Goal: Task Accomplishment & Management: Use online tool/utility

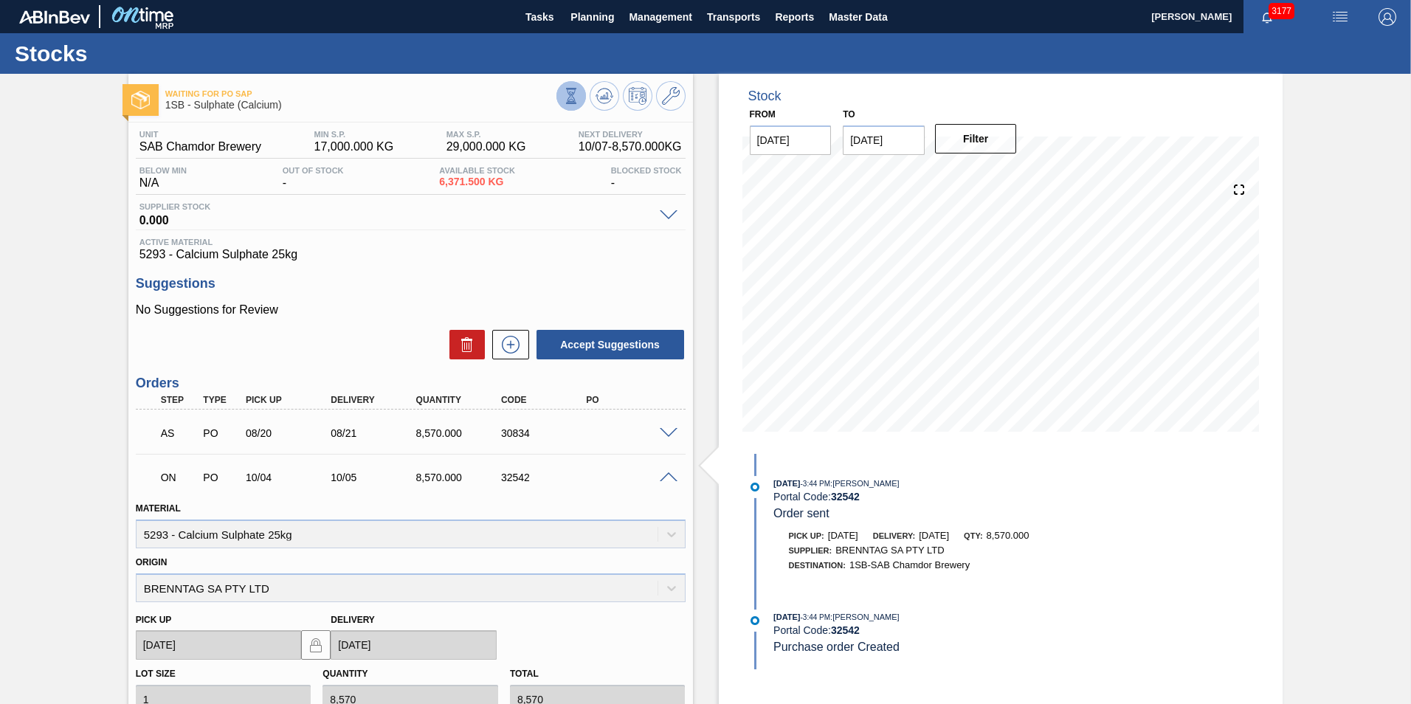
click at [564, 100] on icon at bounding box center [571, 96] width 16 height 16
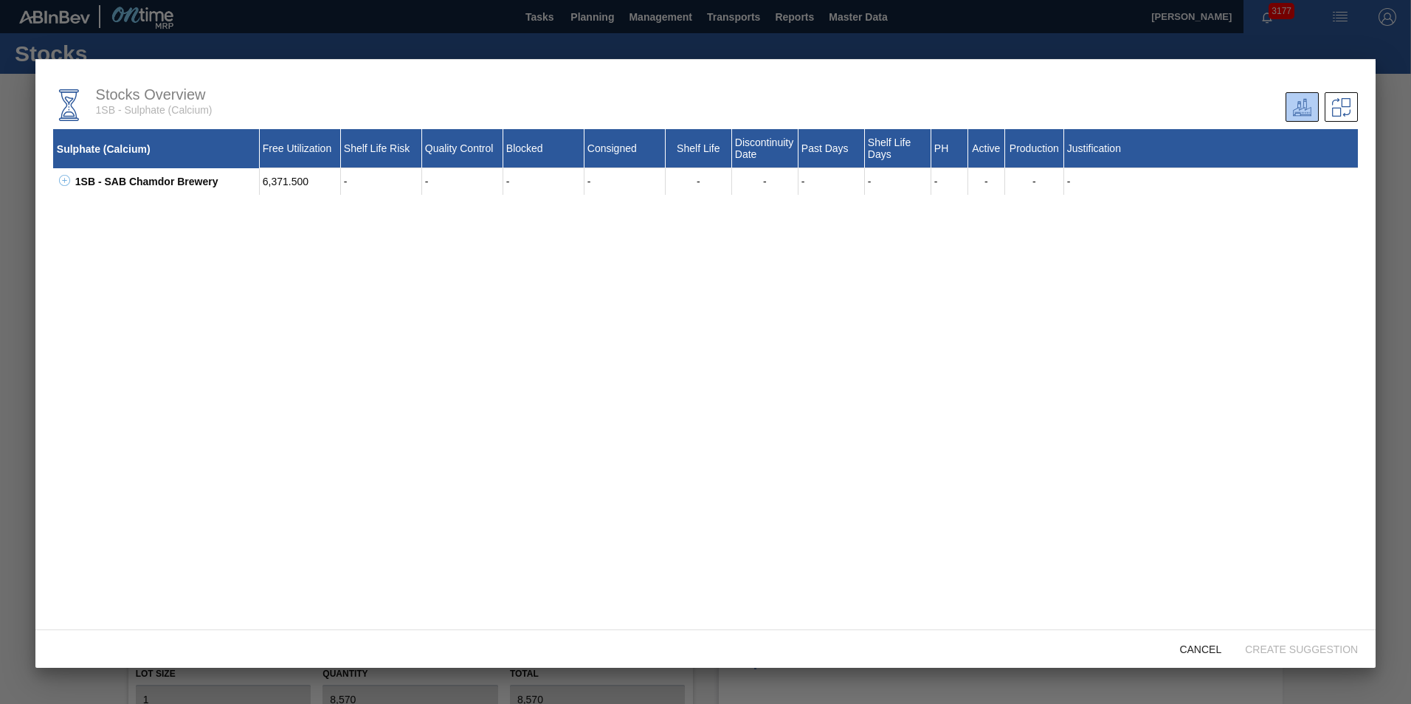
click at [718, 38] on div at bounding box center [705, 352] width 1411 height 704
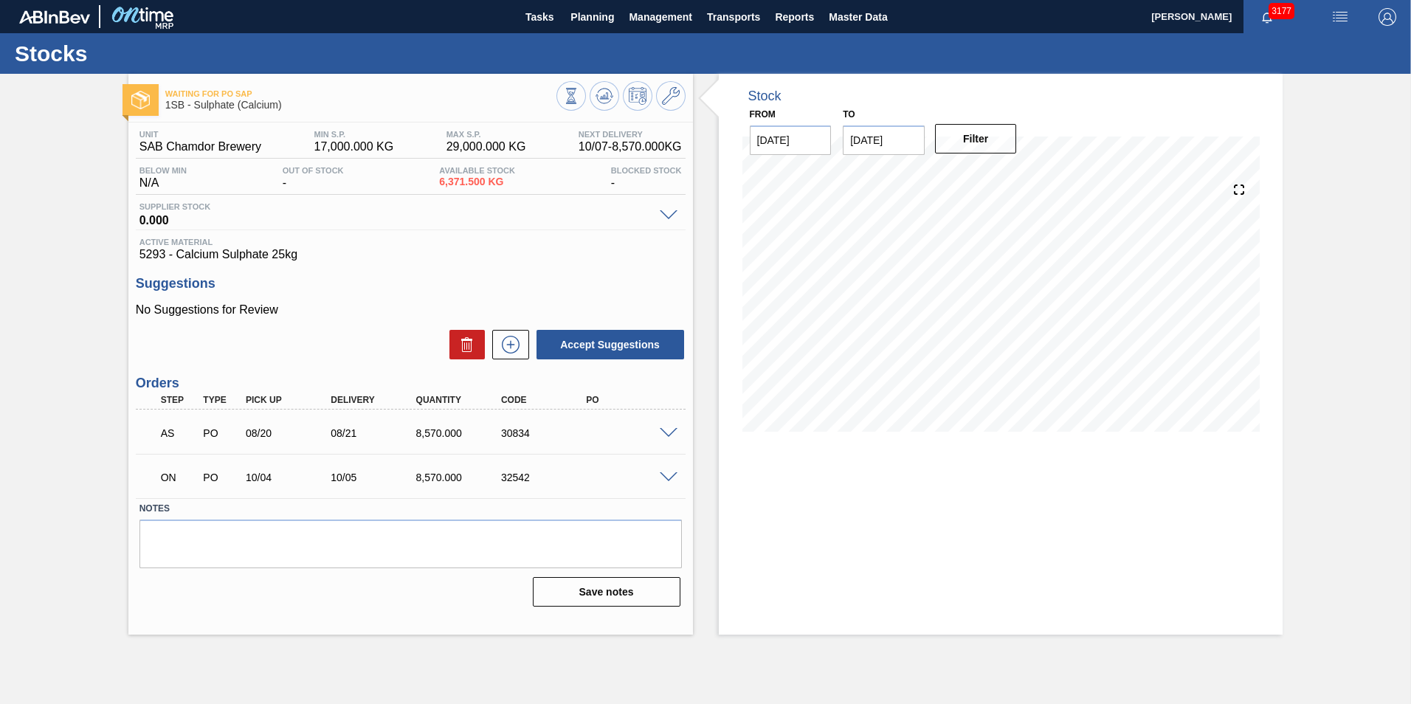
click at [660, 475] on span at bounding box center [669, 477] width 18 height 11
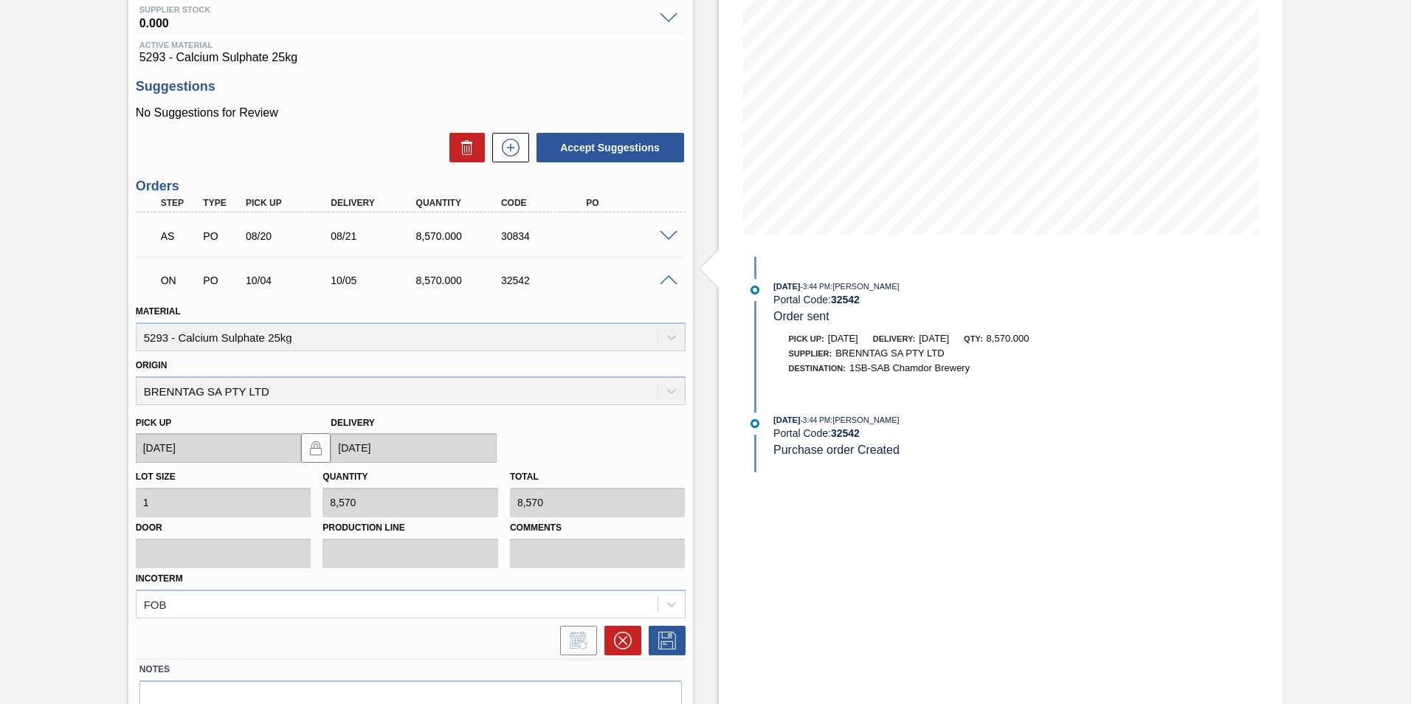
scroll to position [221, 0]
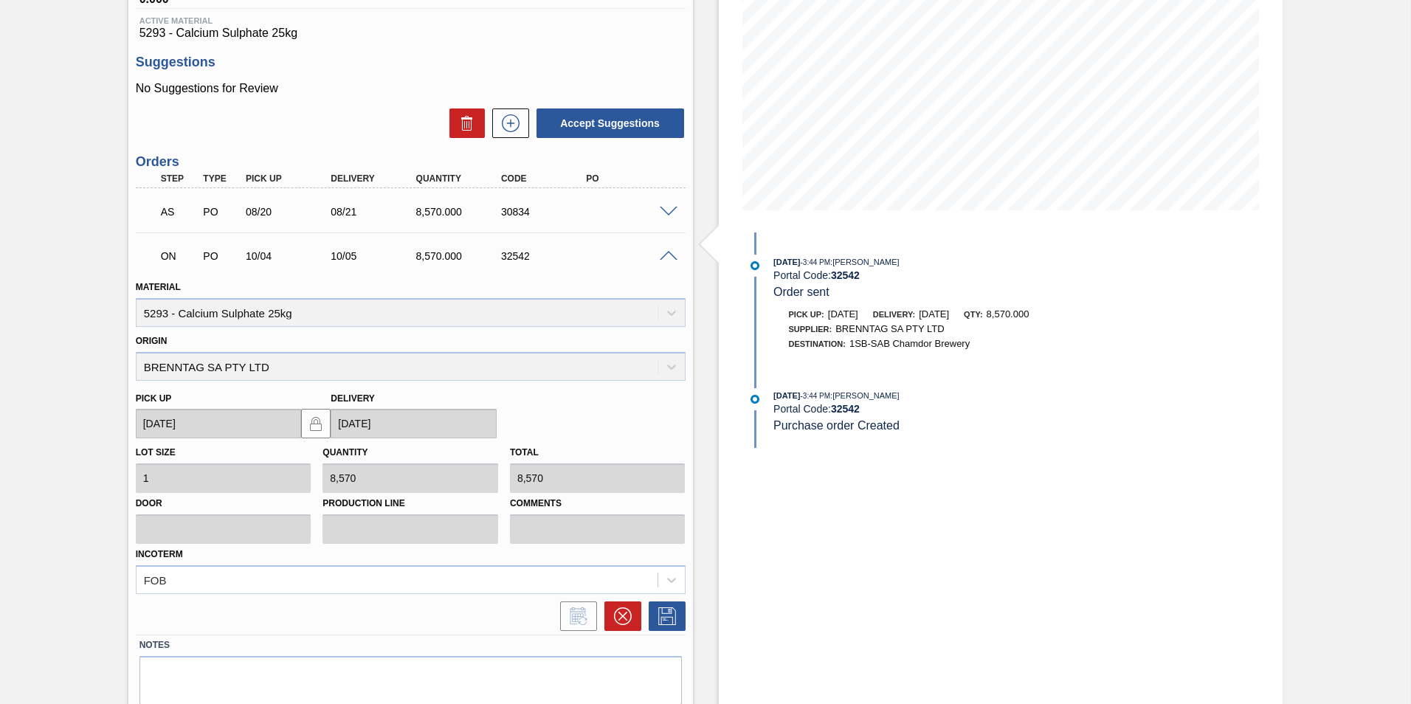
click at [657, 253] on div at bounding box center [671, 254] width 30 height 11
click at [657, 257] on div at bounding box center [671, 254] width 30 height 11
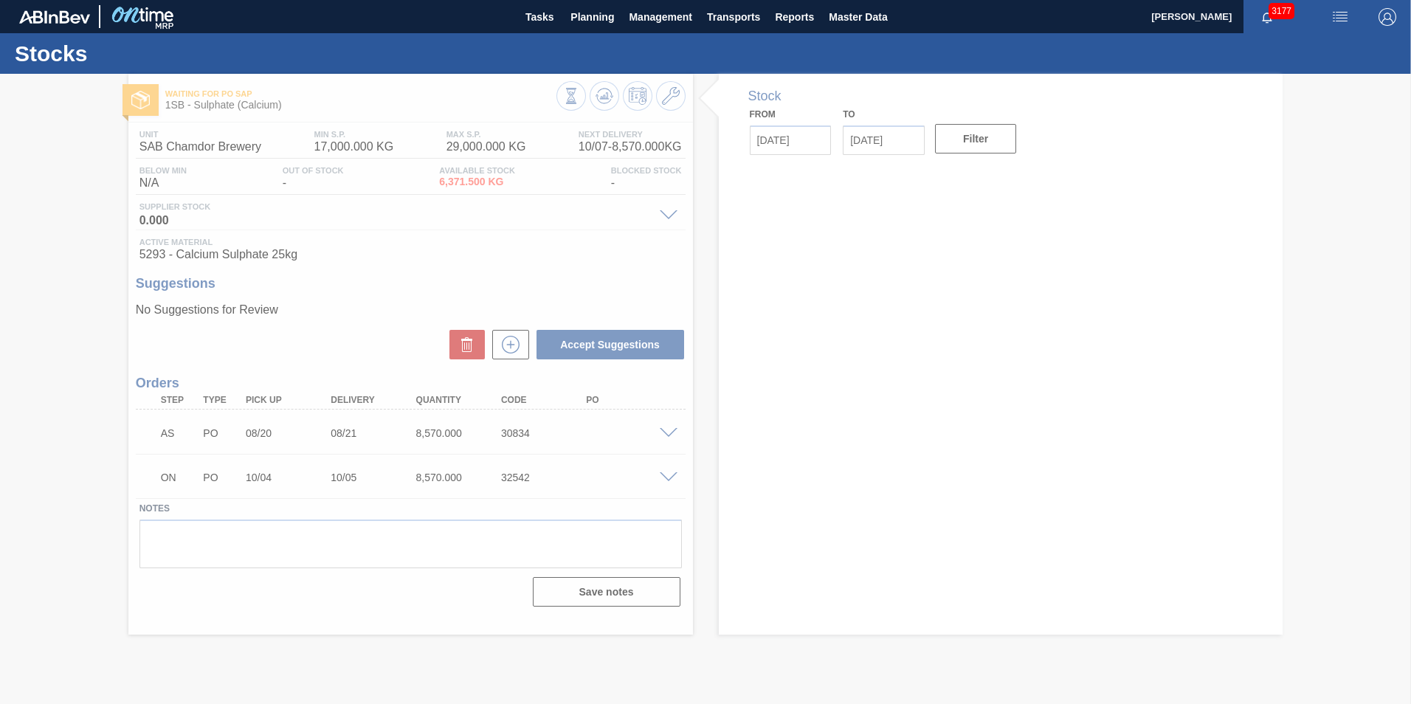
type input "[DATE]"
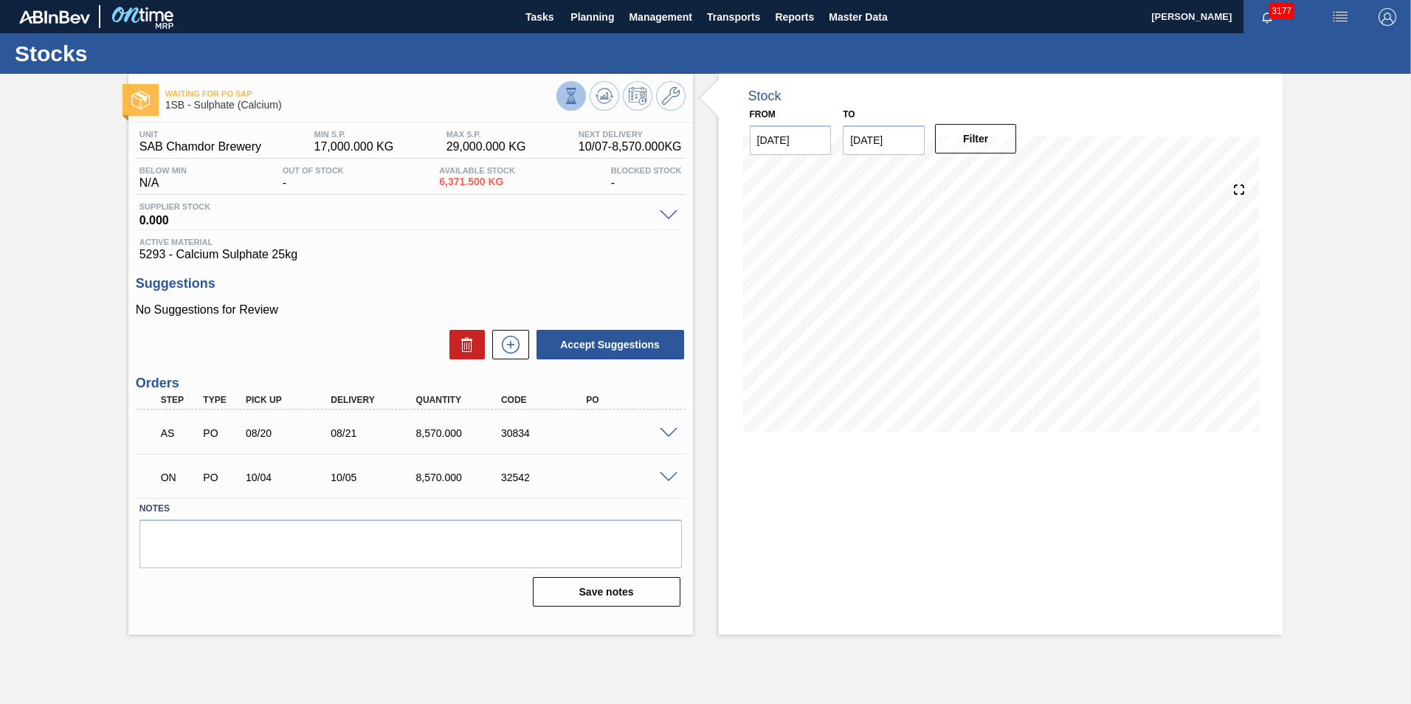
click at [570, 91] on icon at bounding box center [571, 96] width 16 height 16
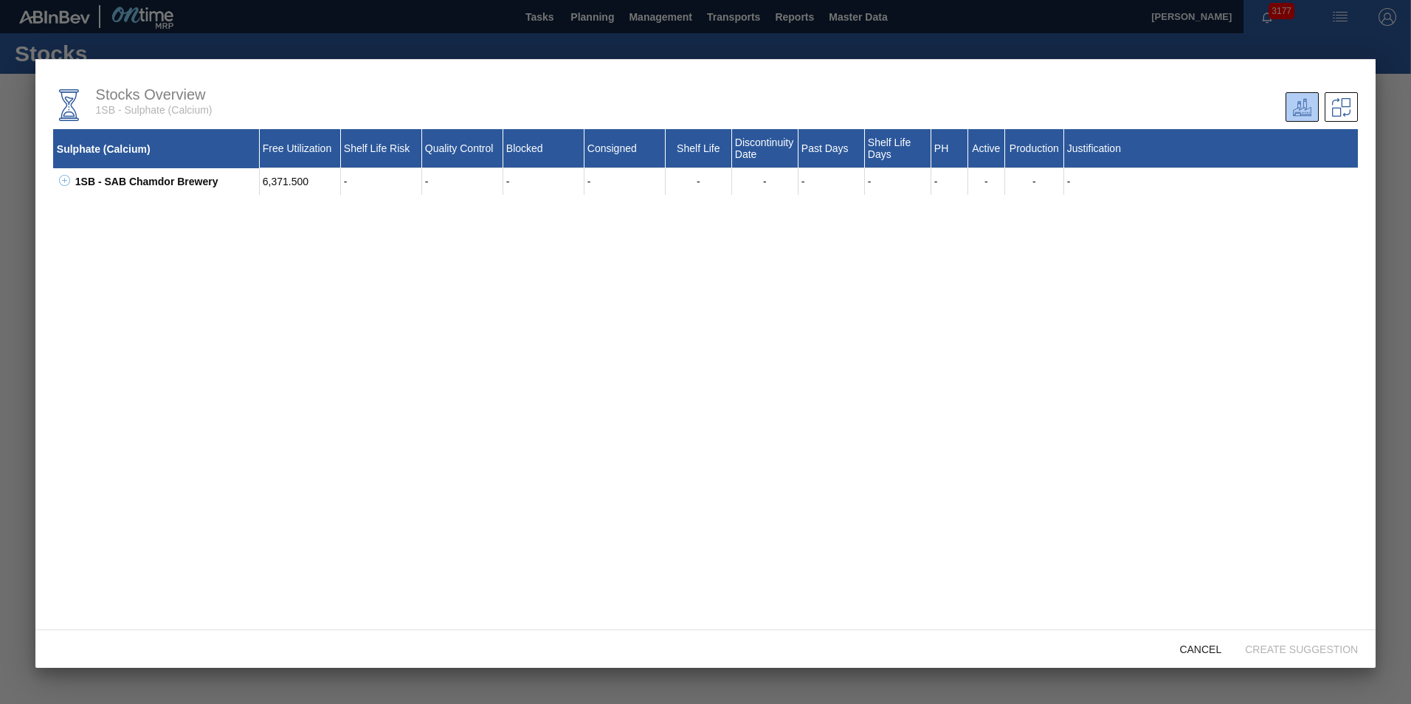
click at [436, 35] on div at bounding box center [705, 352] width 1411 height 704
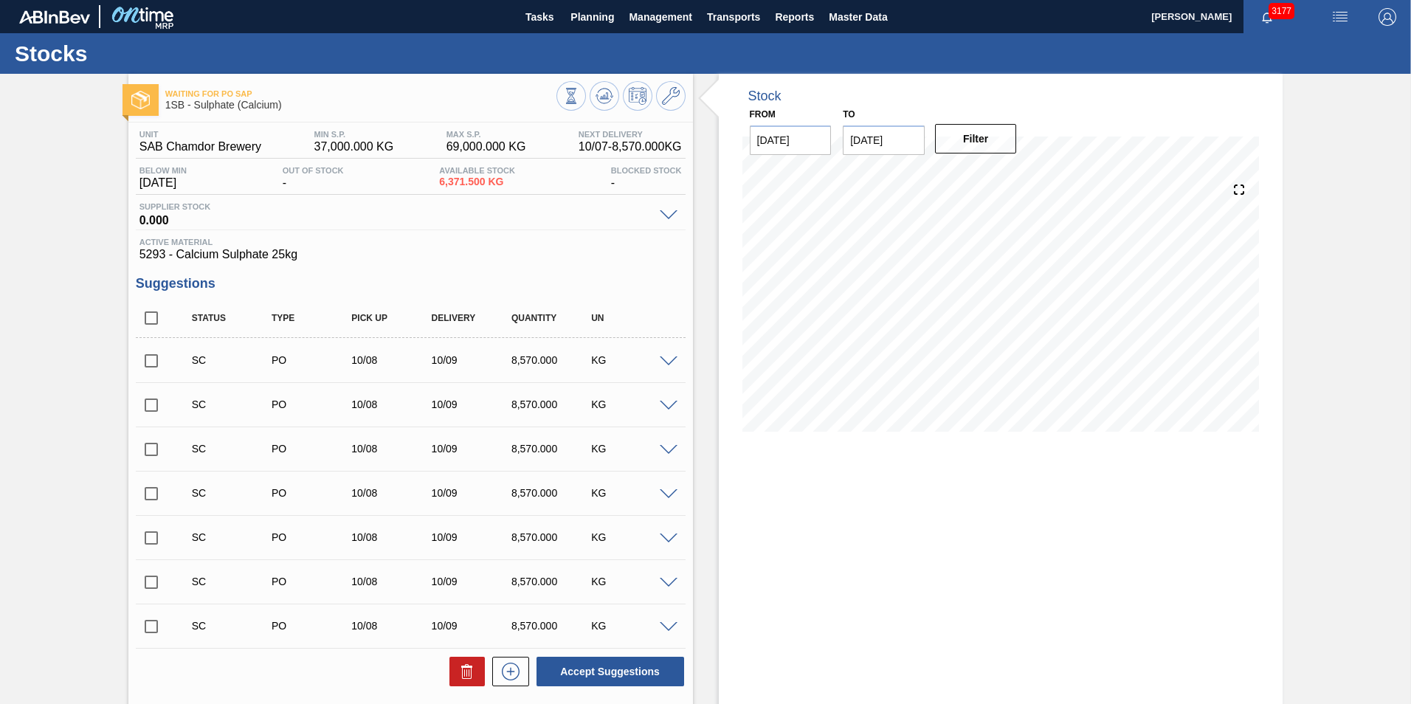
click at [154, 357] on input "checkbox" at bounding box center [151, 360] width 31 height 31
checkbox input "true"
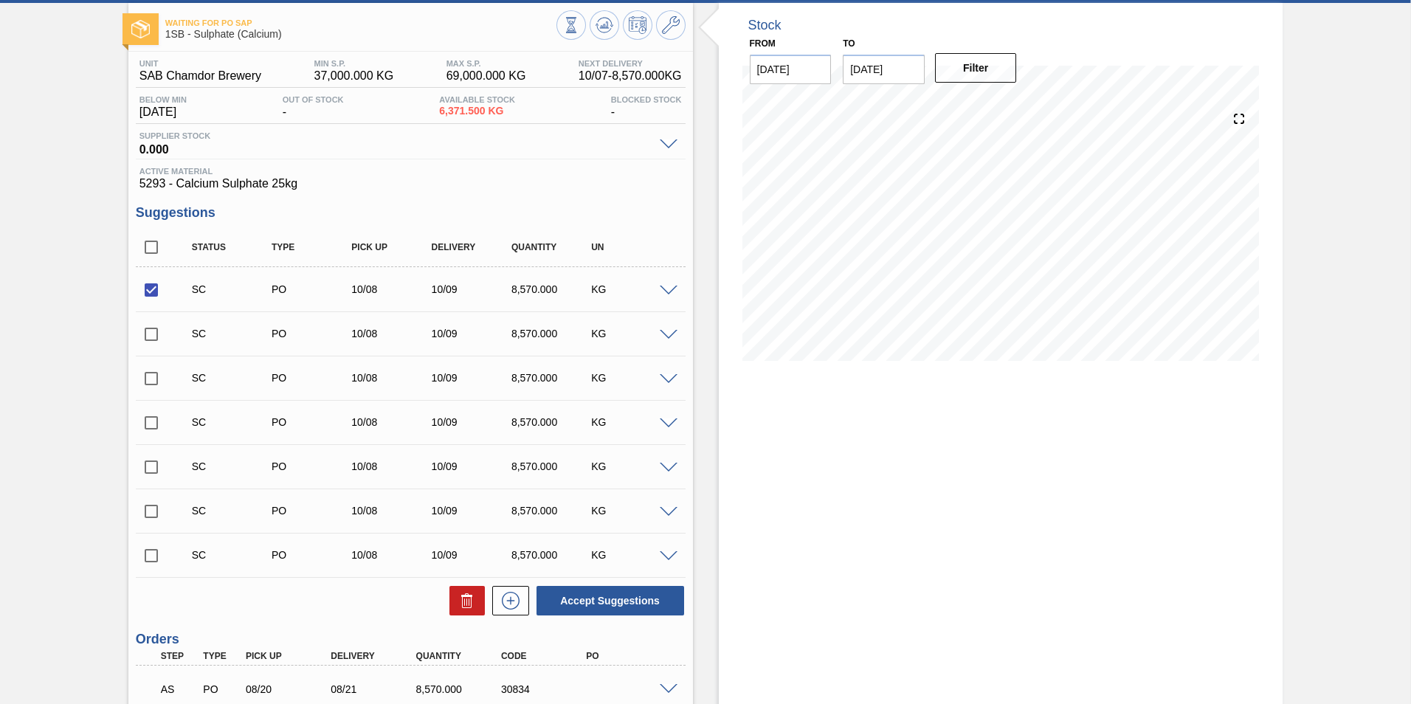
scroll to position [198, 0]
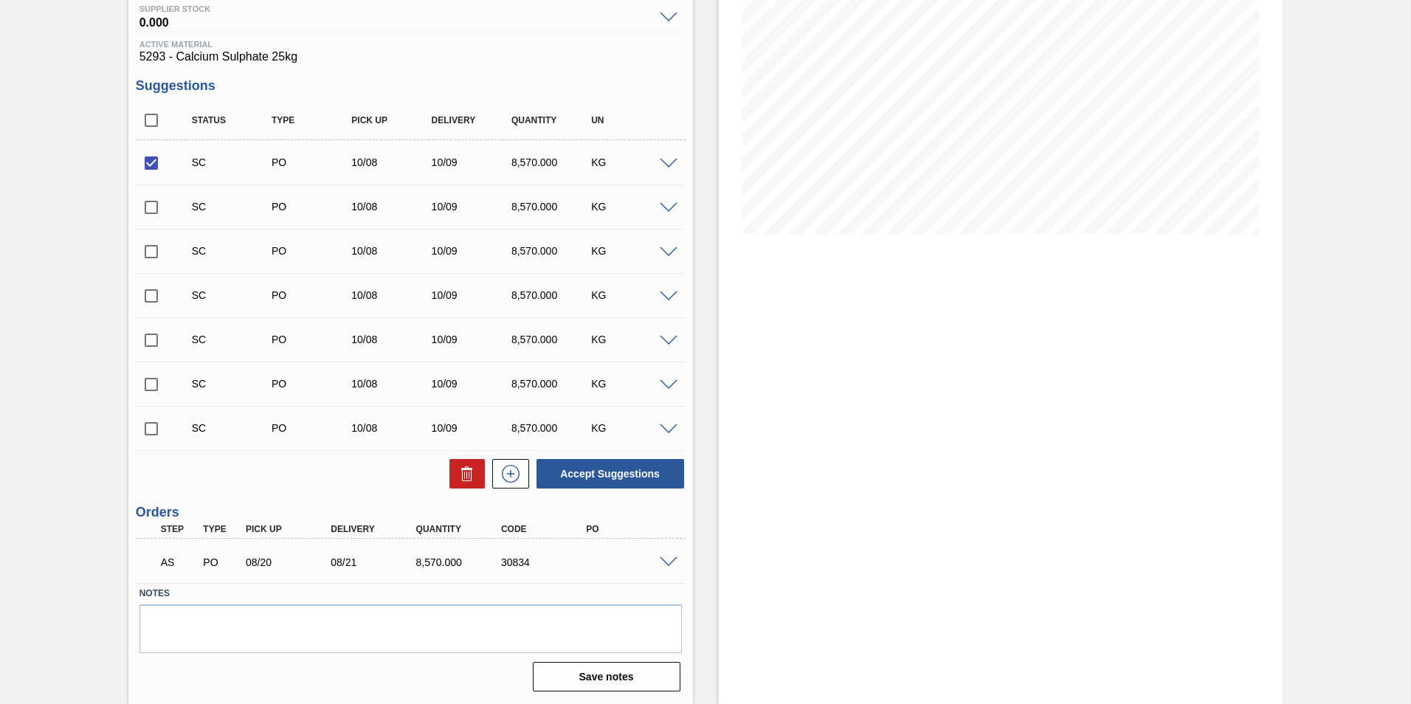
click at [669, 559] on span at bounding box center [669, 562] width 18 height 11
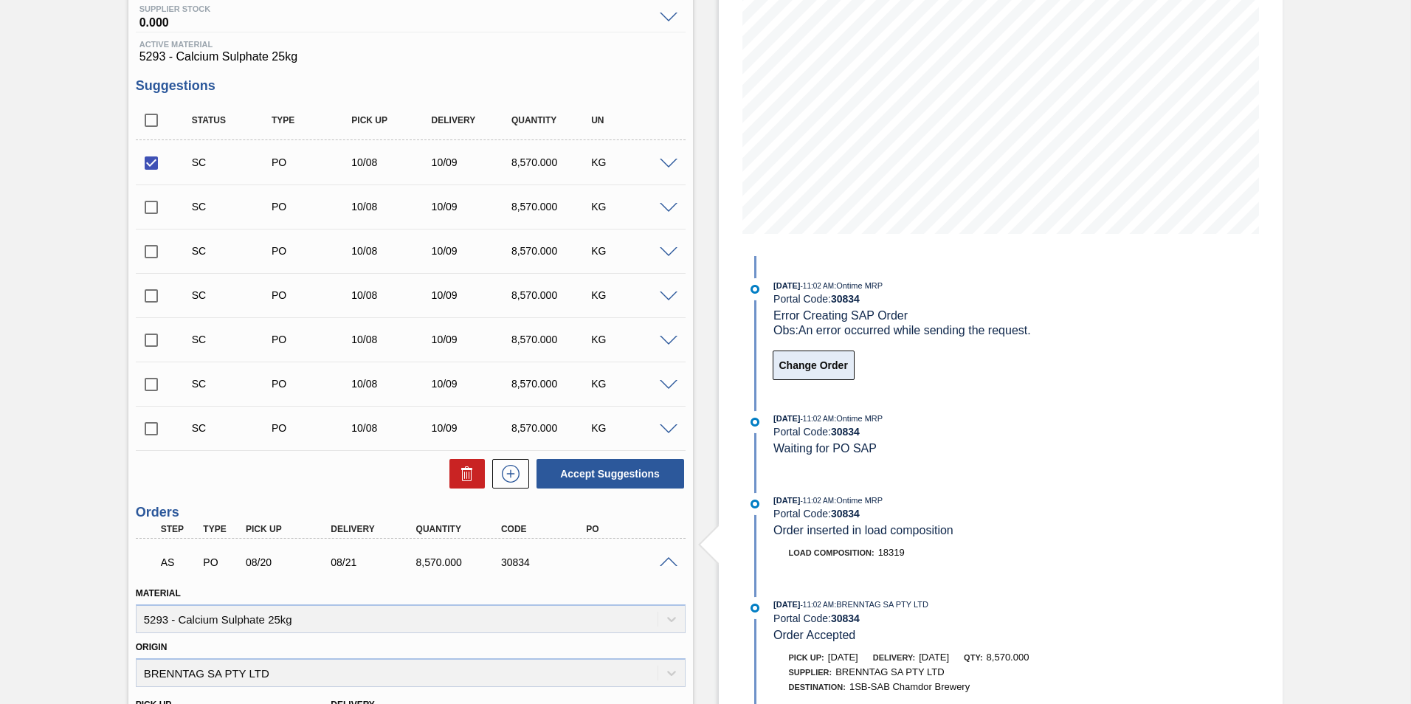
click at [801, 367] on button "Change Order" at bounding box center [813, 365] width 82 height 30
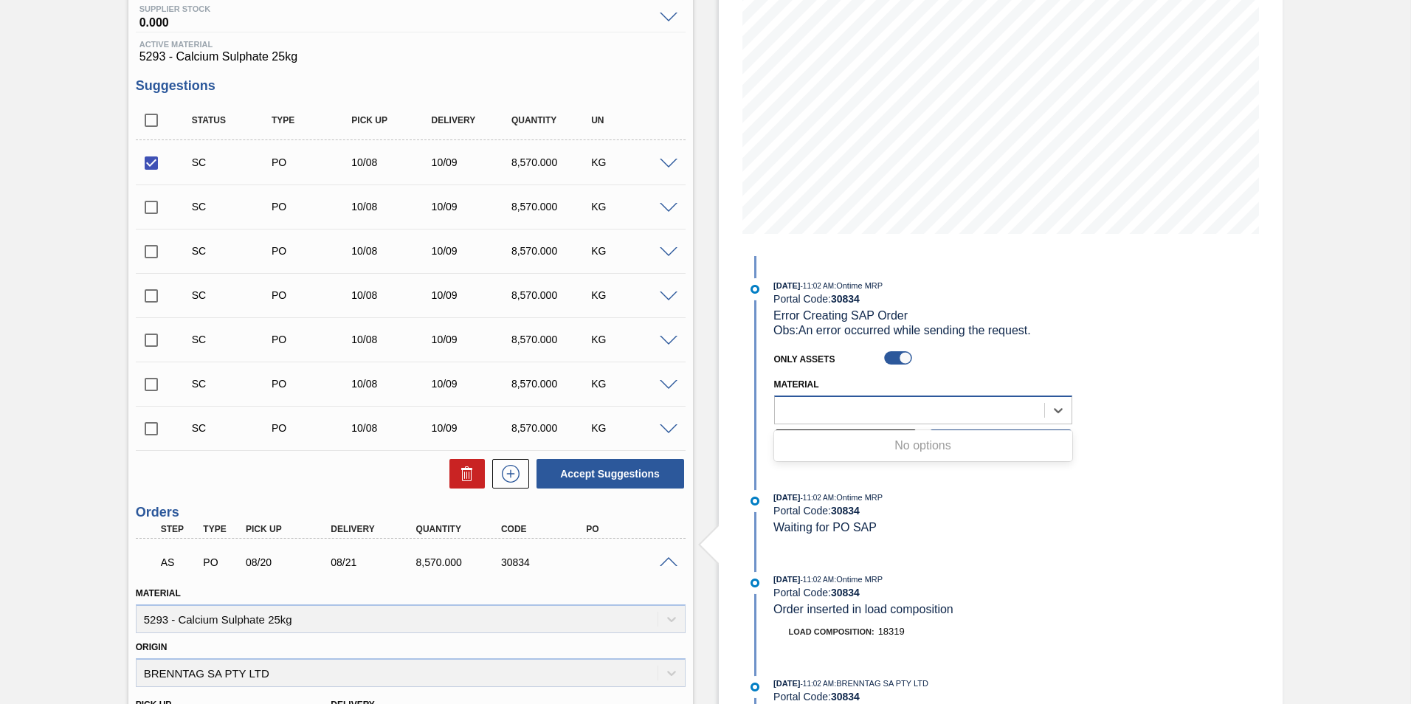
click at [811, 411] on div at bounding box center [909, 409] width 269 height 21
click at [1055, 406] on icon at bounding box center [1058, 410] width 15 height 15
click at [1052, 404] on icon at bounding box center [1058, 410] width 15 height 15
type input "5293"
click at [936, 514] on div "Portal Code: 30834" at bounding box center [948, 511] width 350 height 12
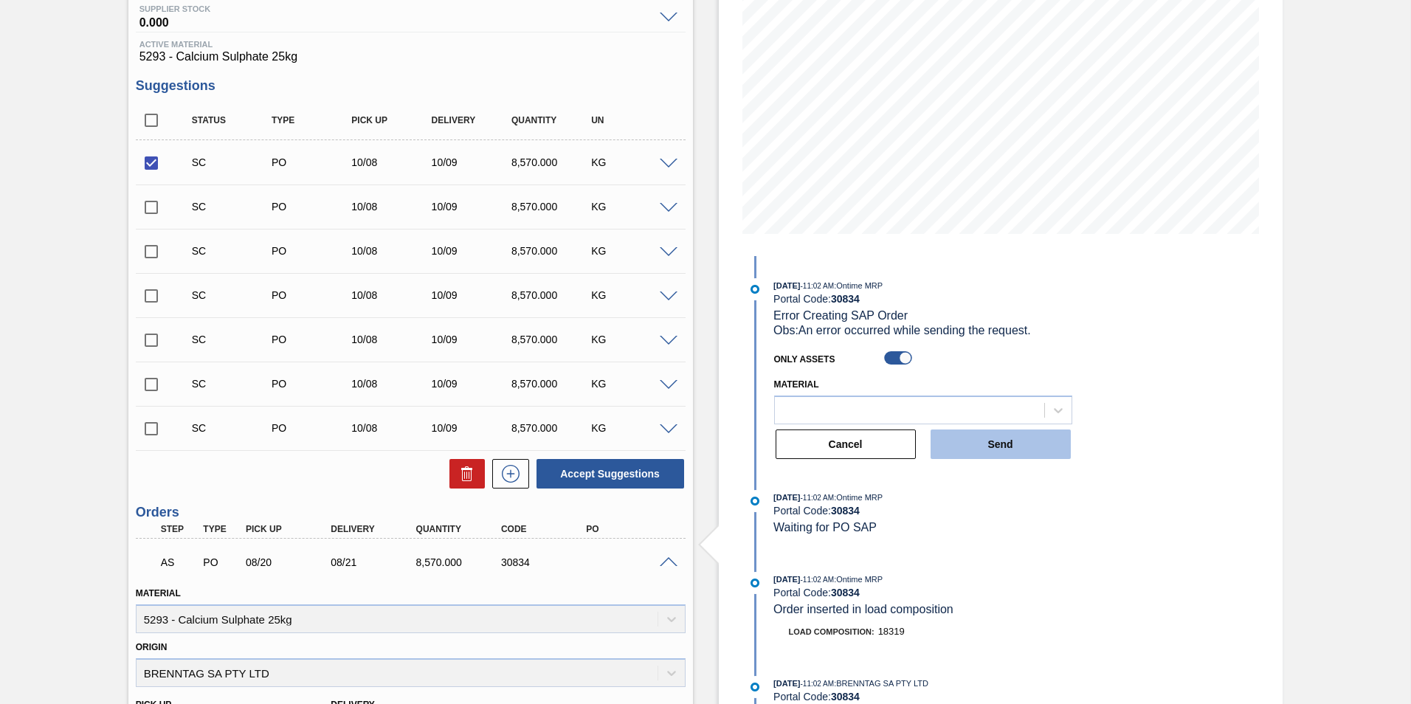
click at [962, 435] on button "Send" at bounding box center [1000, 444] width 140 height 30
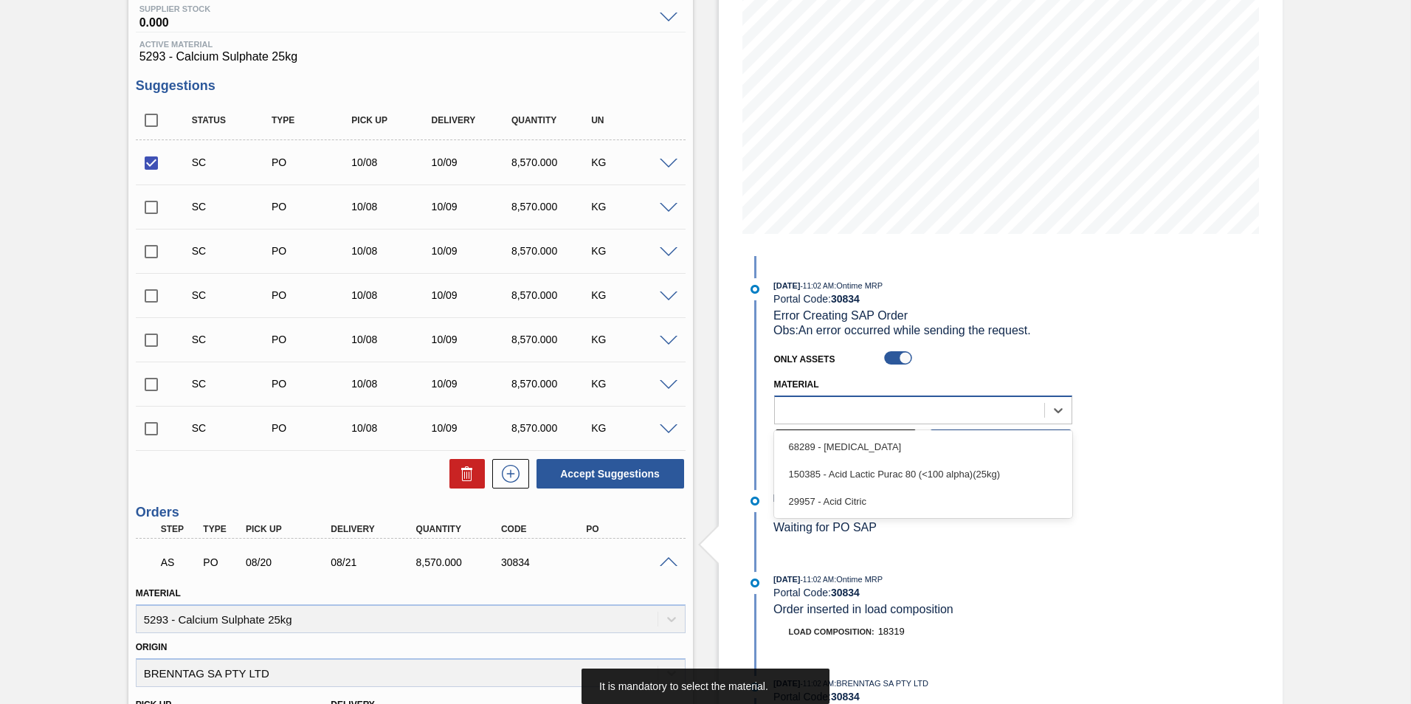
click at [857, 410] on div at bounding box center [909, 409] width 269 height 21
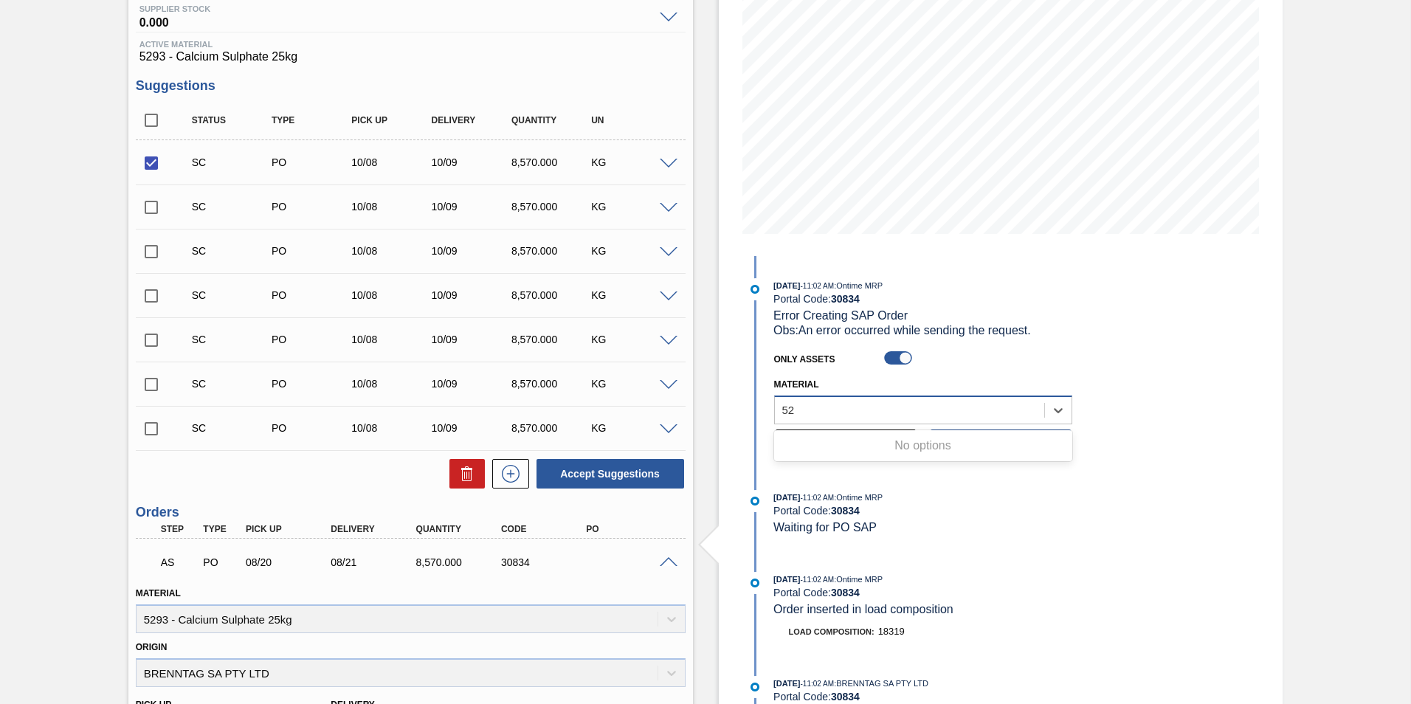
type input "5"
click at [1202, 488] on div "Stock From 10/07/2025 to 10/21/2025 Filter 08/19/2025 - 11:02 AM : Ontime MRP P…" at bounding box center [1001, 469] width 564 height 1186
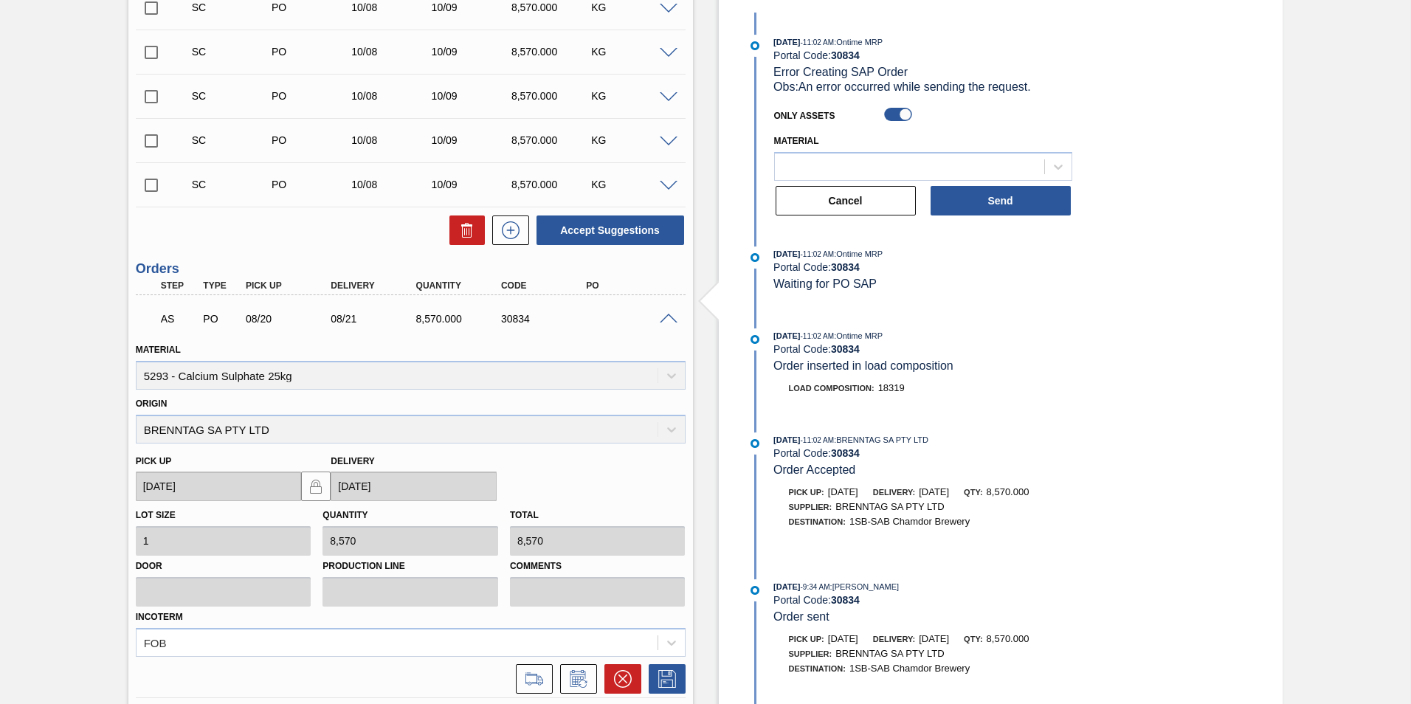
scroll to position [260, 0]
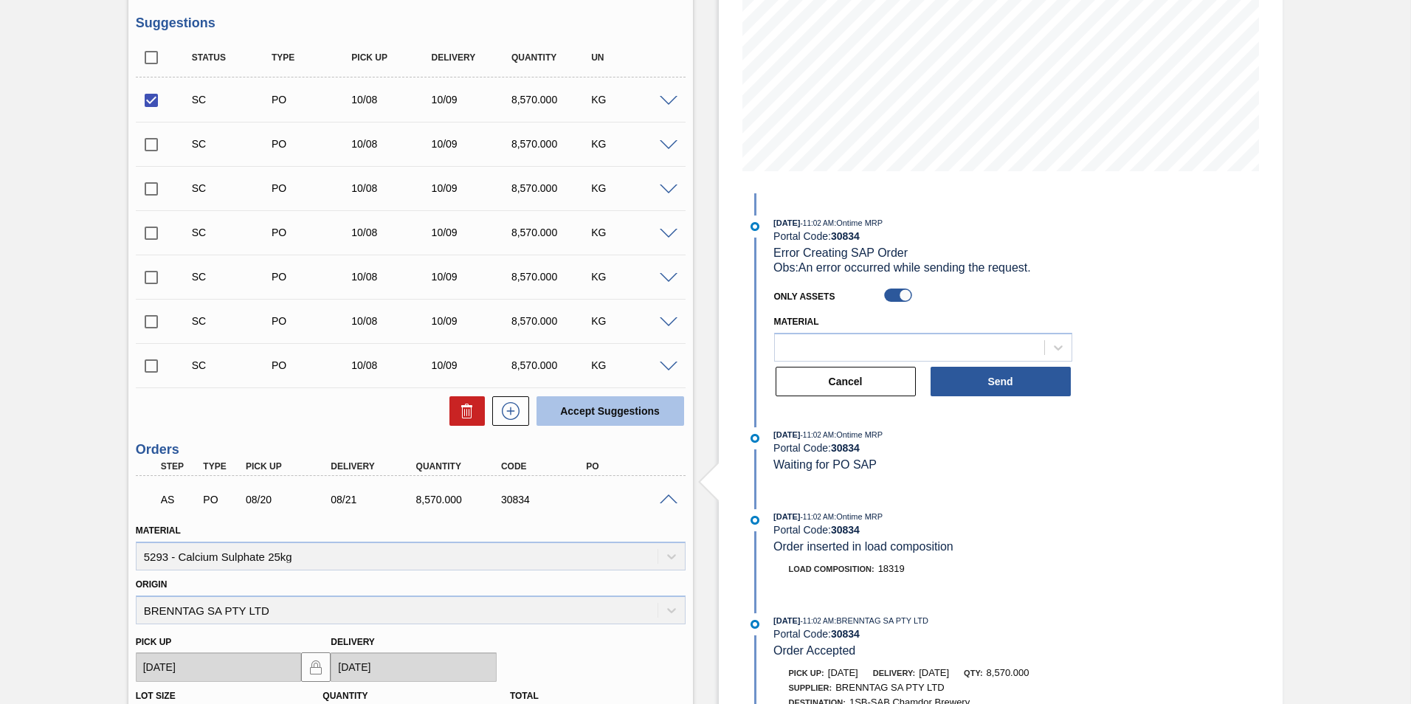
click at [609, 406] on button "Accept Suggestions" at bounding box center [610, 411] width 148 height 30
checkbox input "false"
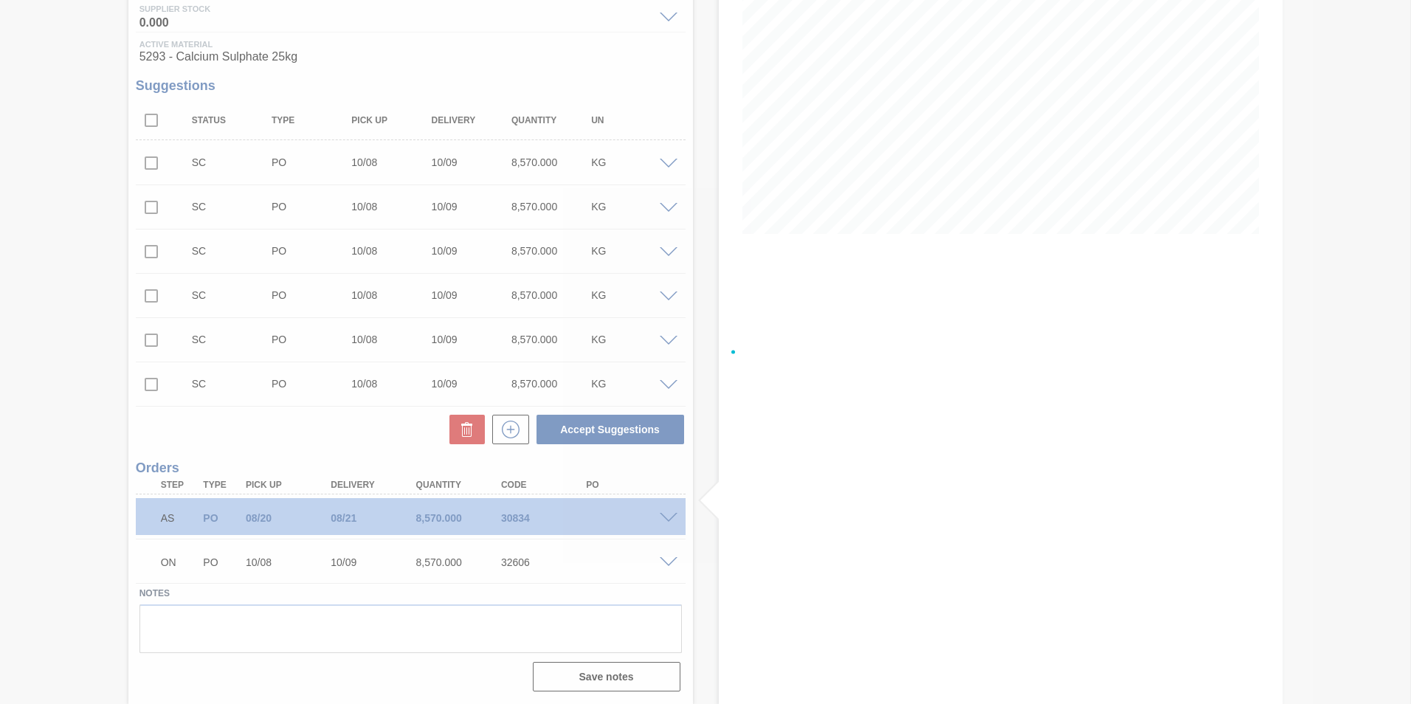
scroll to position [198, 0]
